Goal: Task Accomplishment & Management: Complete application form

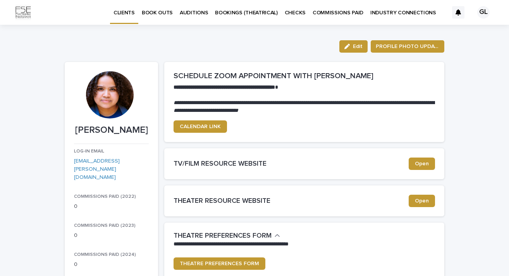
click at [166, 15] on p "BOOK OUTS" at bounding box center [157, 8] width 31 height 16
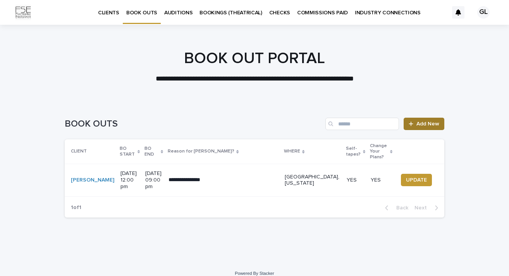
click at [416, 128] on link "Add New" at bounding box center [423, 124] width 41 height 12
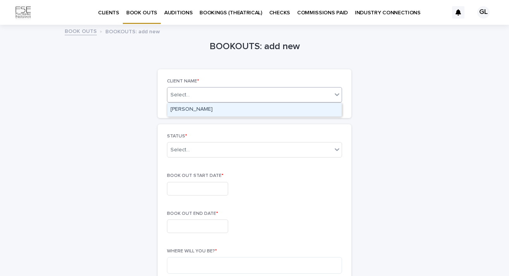
click at [333, 99] on div at bounding box center [336, 94] width 9 height 14
click at [303, 106] on div "[PERSON_NAME]" at bounding box center [254, 110] width 174 height 14
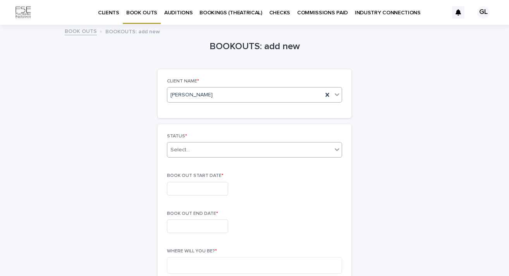
click at [273, 153] on div "Select..." at bounding box center [249, 150] width 165 height 13
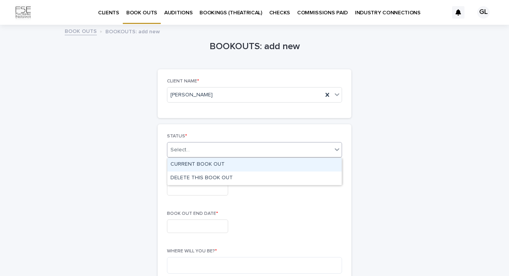
click at [232, 164] on div "CURRENT BOOK OUT" at bounding box center [254, 165] width 174 height 14
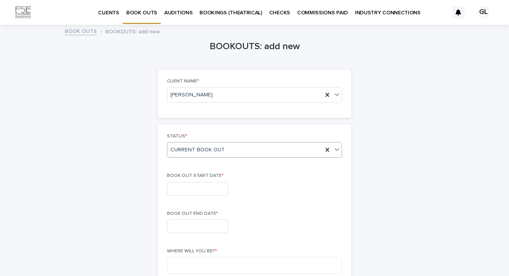
click at [194, 188] on input "text" at bounding box center [197, 189] width 61 height 14
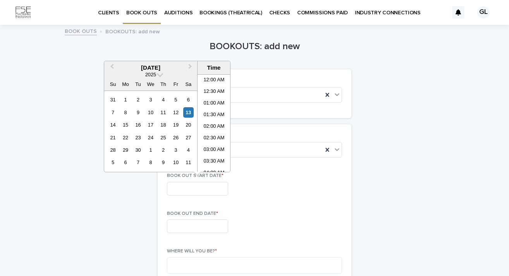
scroll to position [282, 0]
click at [190, 66] on span "Next Month" at bounding box center [190, 67] width 0 height 10
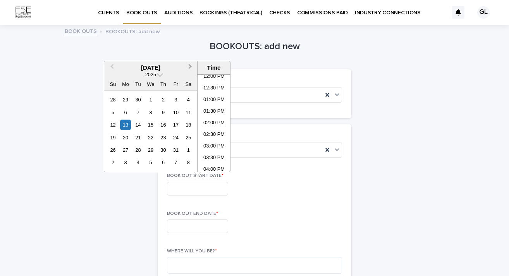
click at [190, 66] on span "Next Month" at bounding box center [190, 67] width 0 height 10
click at [189, 115] on div "8" at bounding box center [188, 112] width 10 height 10
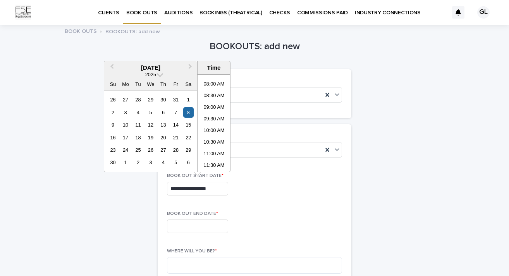
scroll to position [180, 0]
click at [215, 117] on li "09:30 AM" at bounding box center [213, 121] width 33 height 12
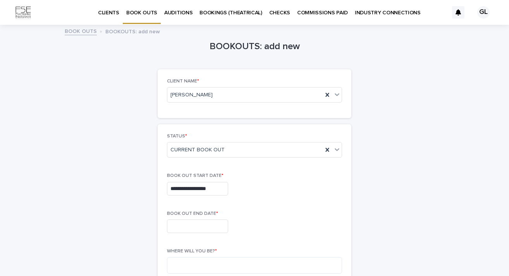
type input "**********"
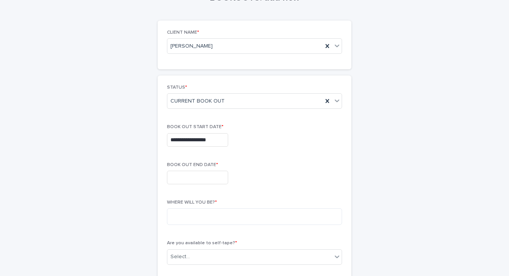
click at [204, 177] on input "text" at bounding box center [197, 178] width 61 height 14
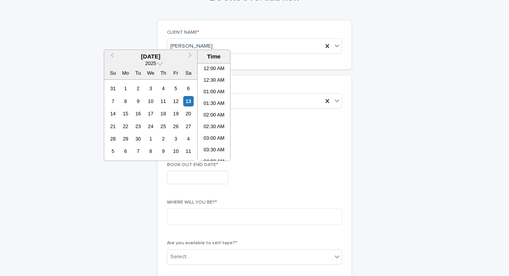
scroll to position [282, 0]
click at [190, 56] on span "Next Month" at bounding box center [190, 56] width 0 height 10
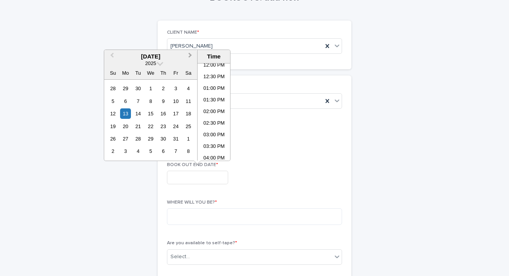
click at [190, 56] on span "Next Month" at bounding box center [190, 56] width 0 height 10
click at [110, 109] on div "9" at bounding box center [113, 113] width 10 height 10
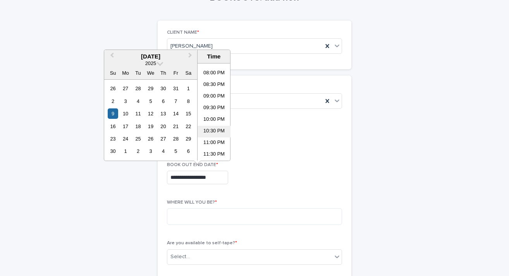
click at [214, 129] on li "10:30 PM" at bounding box center [213, 132] width 33 height 12
type input "**********"
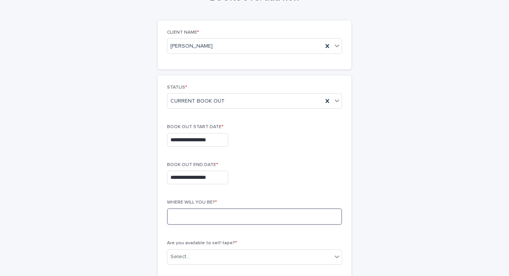
click at [217, 221] on textarea at bounding box center [254, 216] width 175 height 17
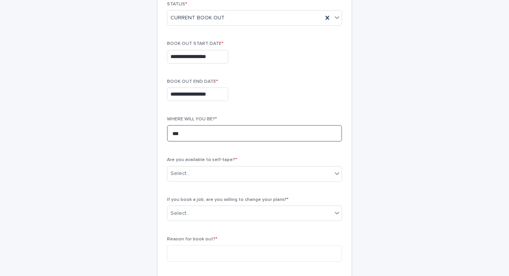
scroll to position [135, 0]
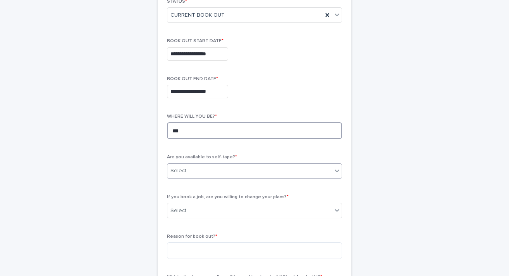
type textarea "***"
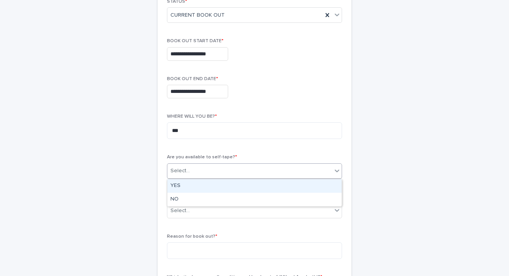
click at [215, 175] on div "Select..." at bounding box center [249, 171] width 165 height 13
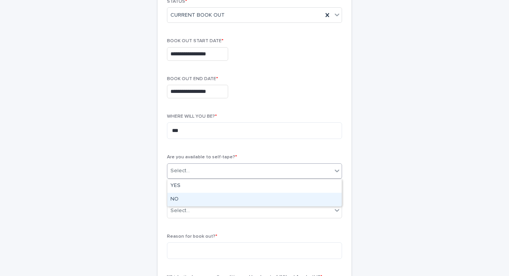
click at [208, 199] on div "NO" at bounding box center [254, 200] width 174 height 14
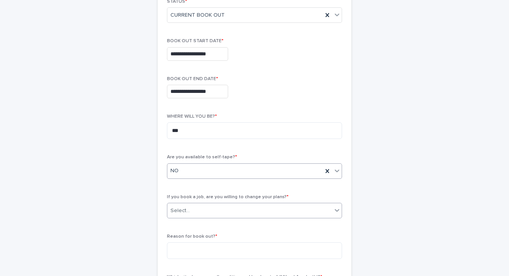
click at [207, 209] on div "Select..." at bounding box center [249, 210] width 165 height 13
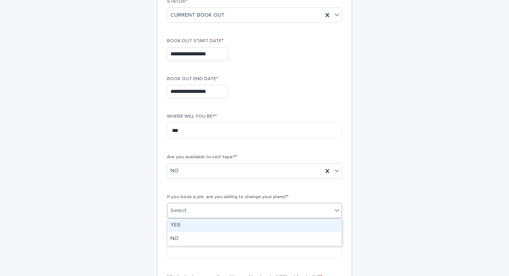
click at [196, 224] on div "YES" at bounding box center [254, 226] width 174 height 14
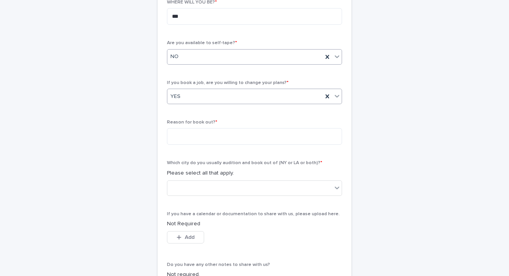
scroll to position [249, 0]
click at [210, 130] on textarea at bounding box center [254, 136] width 175 height 17
type textarea "**********"
click at [235, 184] on div at bounding box center [249, 187] width 165 height 13
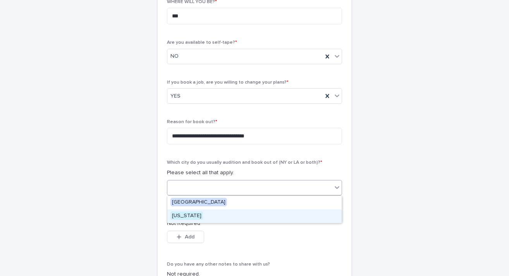
click at [199, 216] on div "[US_STATE]" at bounding box center [254, 216] width 174 height 14
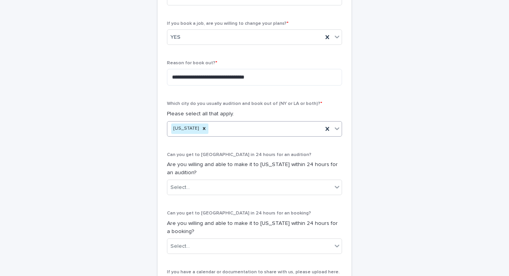
scroll to position [370, 0]
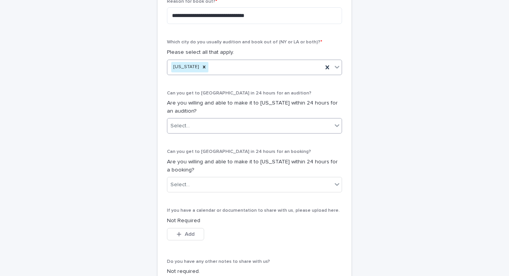
click at [240, 127] on div "Select..." at bounding box center [249, 126] width 165 height 13
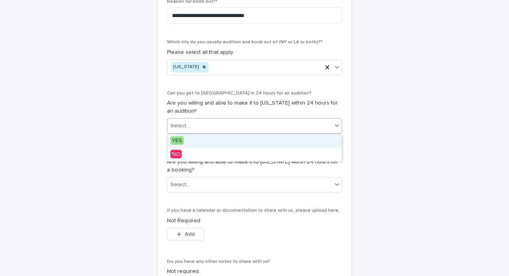
click at [208, 141] on div "YES" at bounding box center [254, 141] width 174 height 14
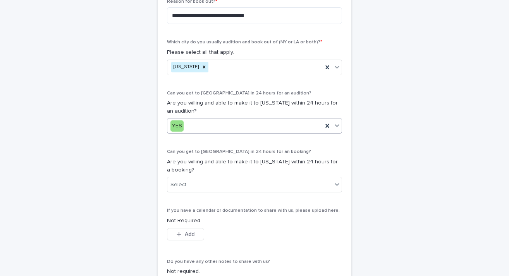
scroll to position [402, 0]
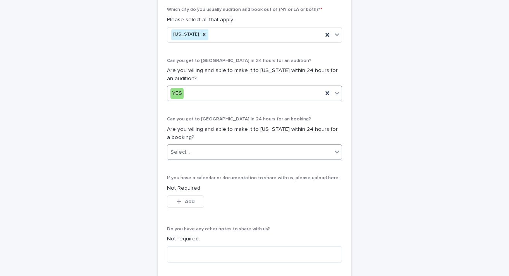
click at [197, 147] on div "Select..." at bounding box center [249, 152] width 165 height 13
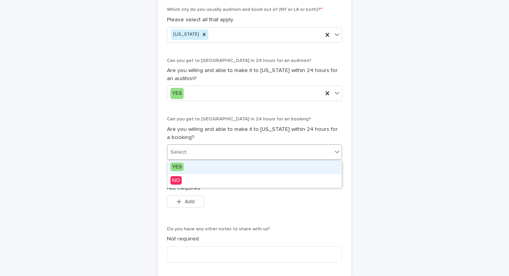
click at [181, 165] on span "YES" at bounding box center [176, 167] width 13 height 9
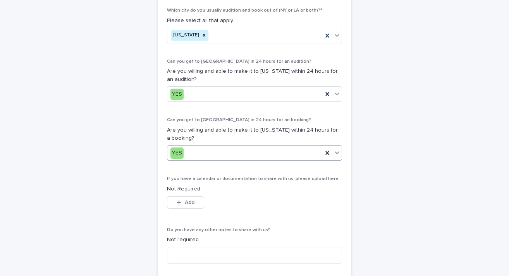
scroll to position [484, 0]
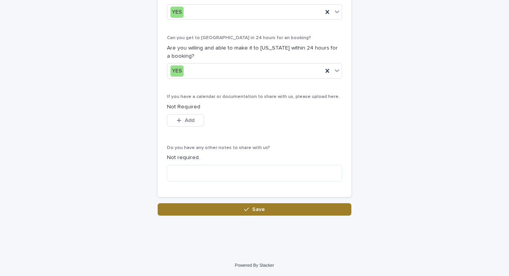
click at [221, 209] on button "Save" at bounding box center [255, 209] width 194 height 12
